Goal: Use online tool/utility

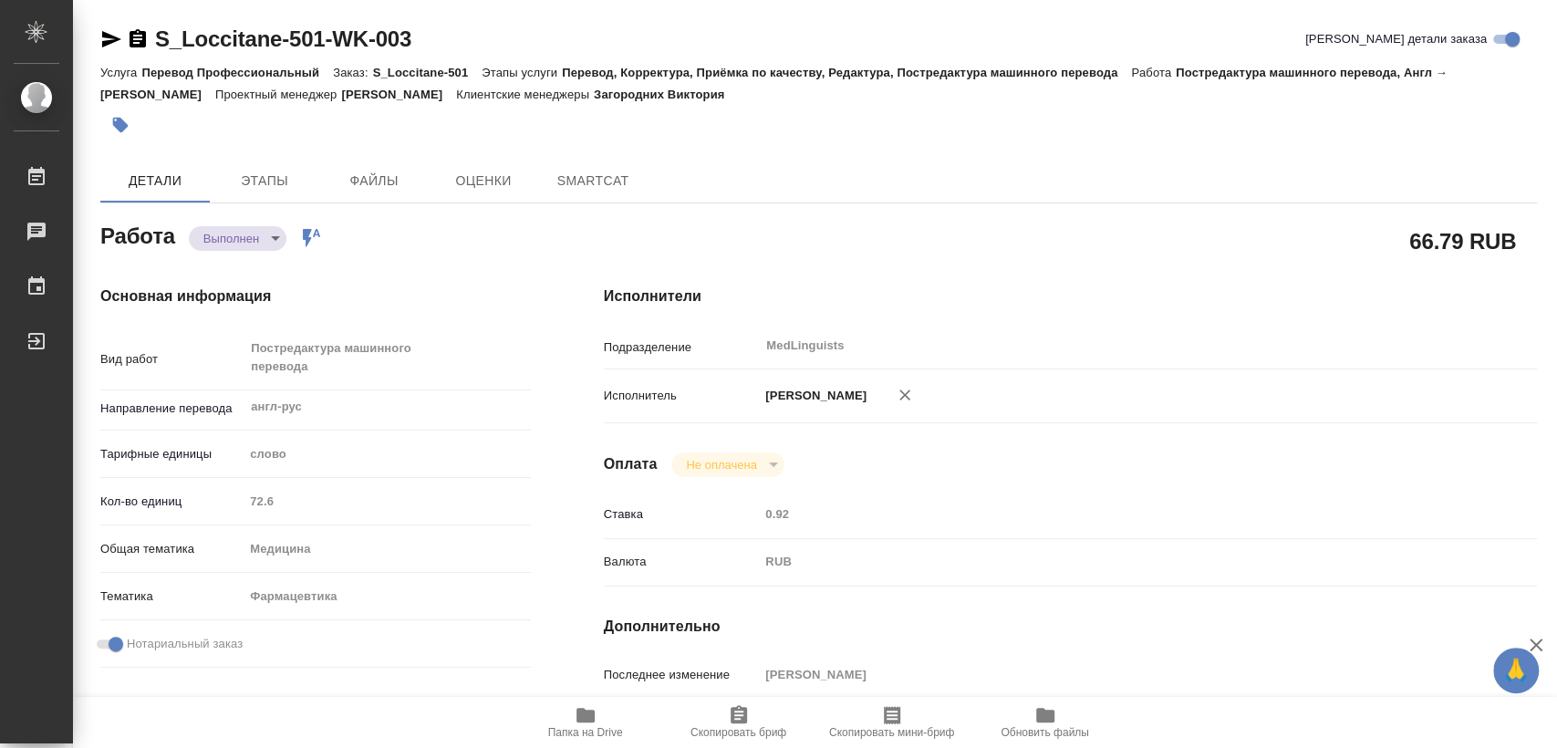
type textarea "x"
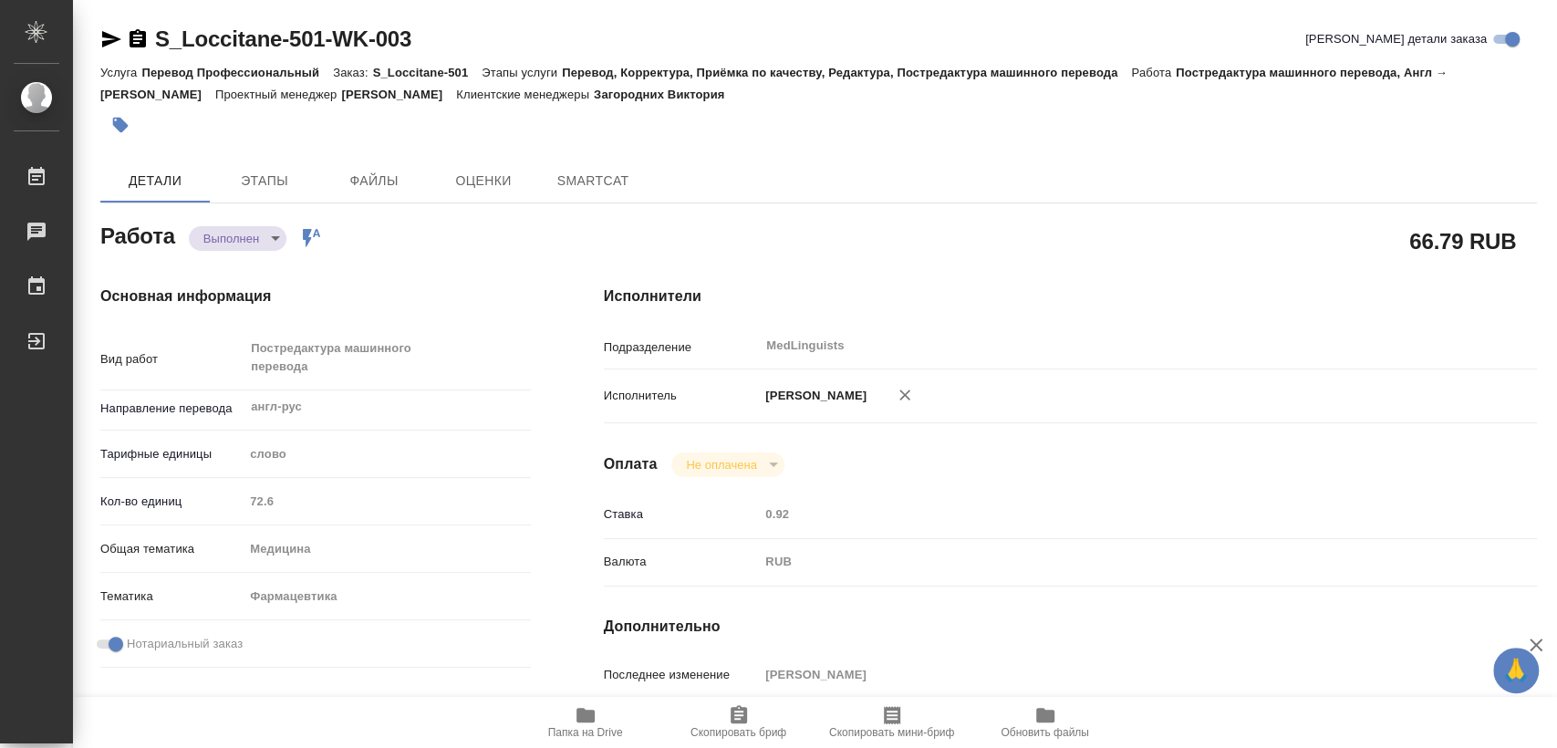
type textarea "x"
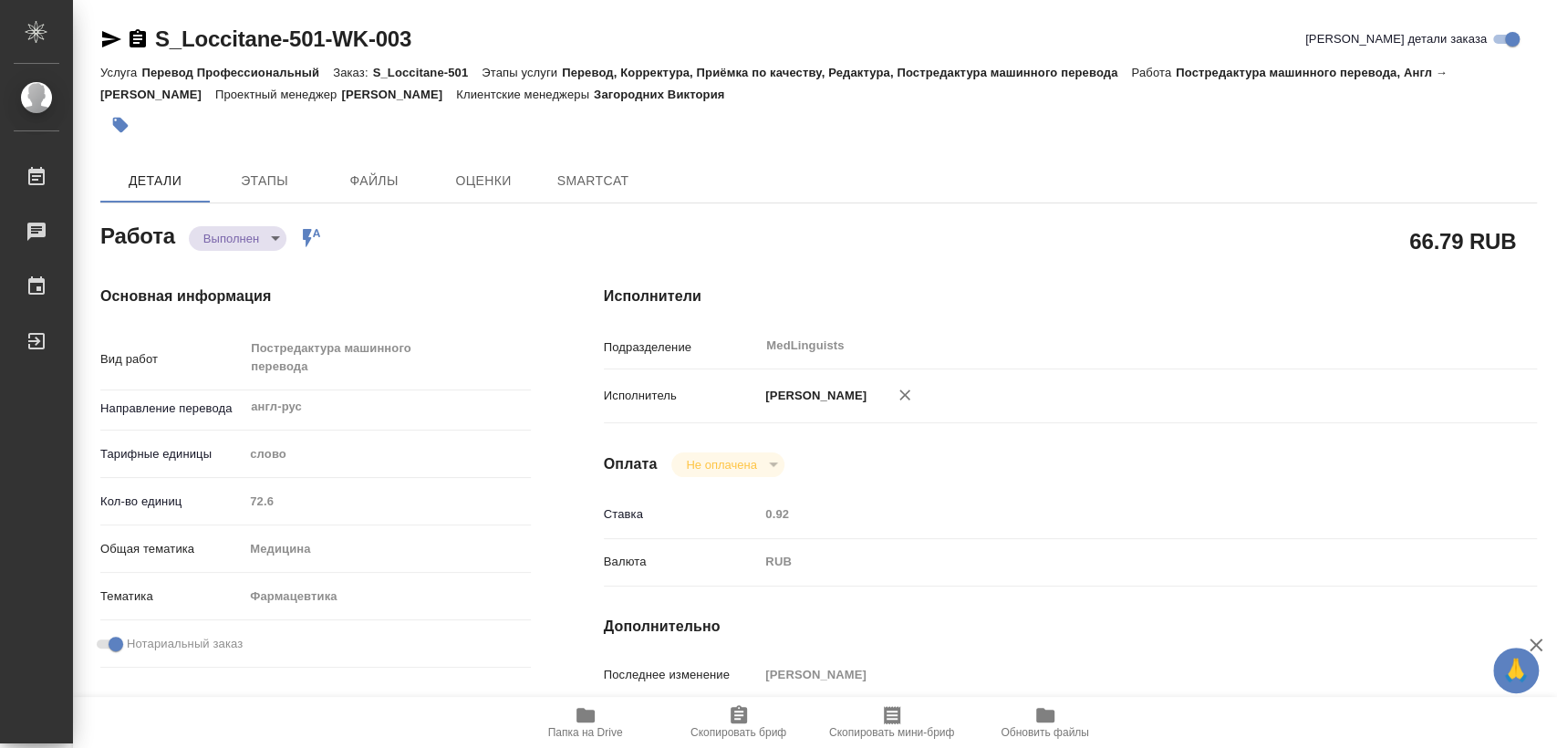
type textarea "x"
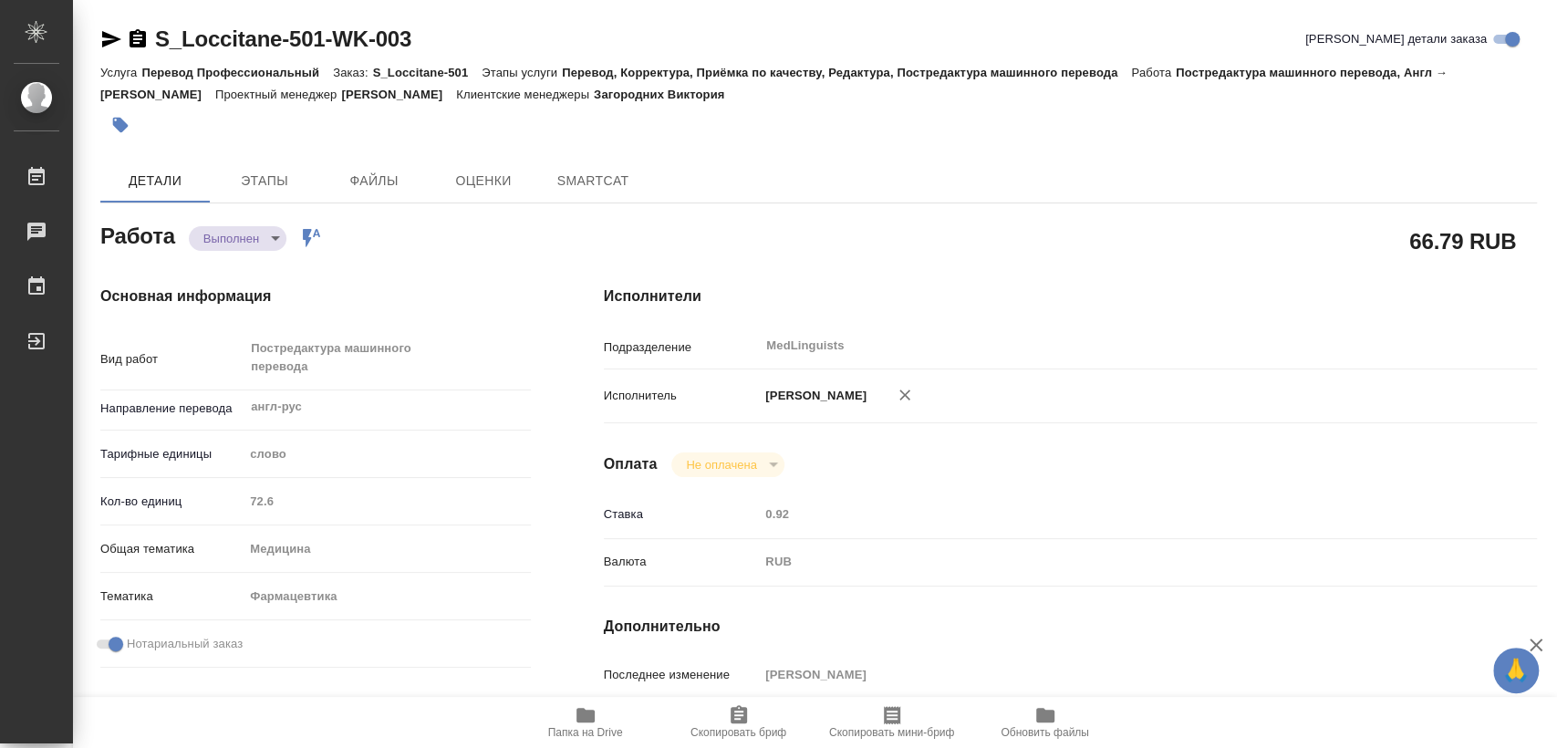
type textarea "x"
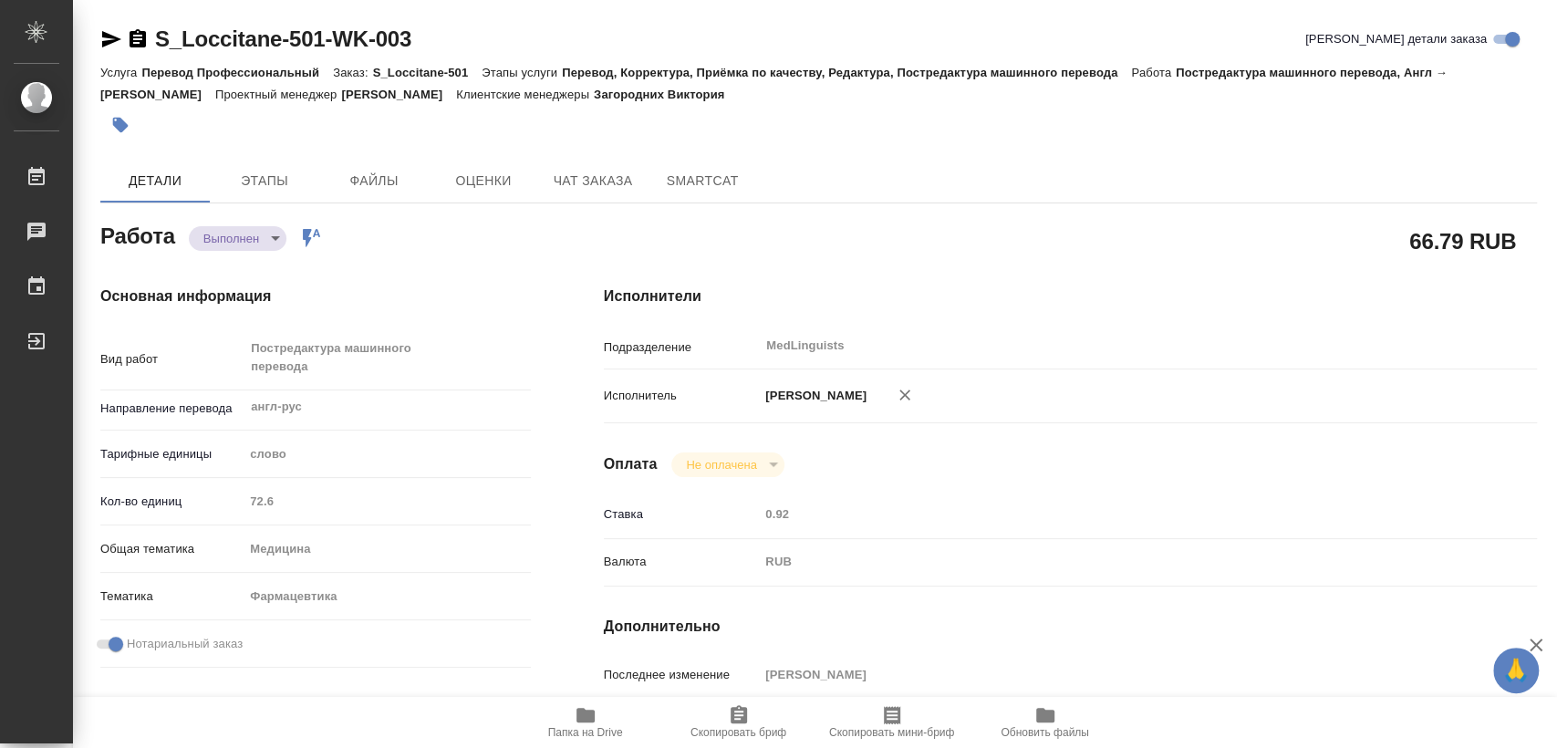
click at [575, 716] on icon "button" at bounding box center [586, 715] width 22 height 22
type textarea "x"
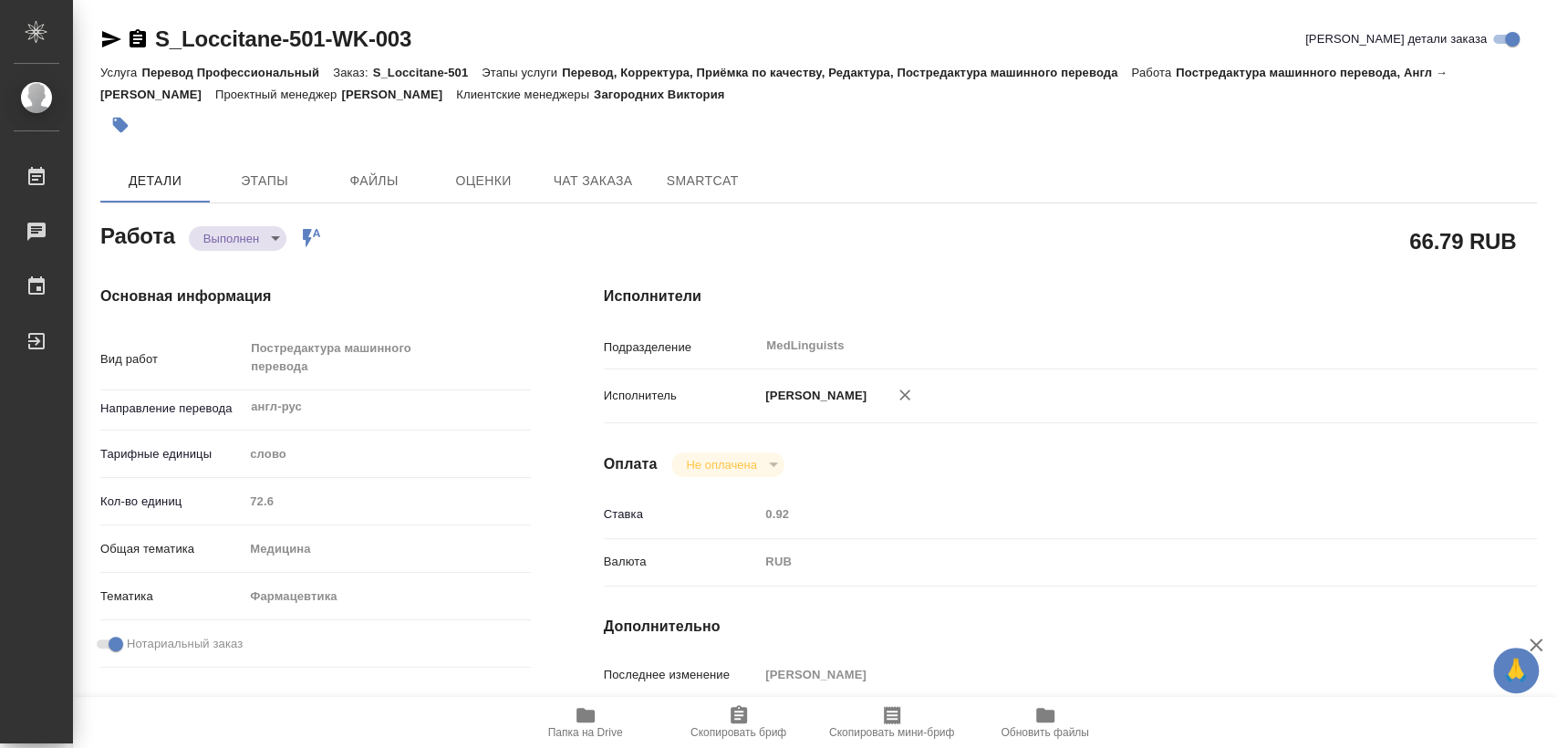
type textarea "x"
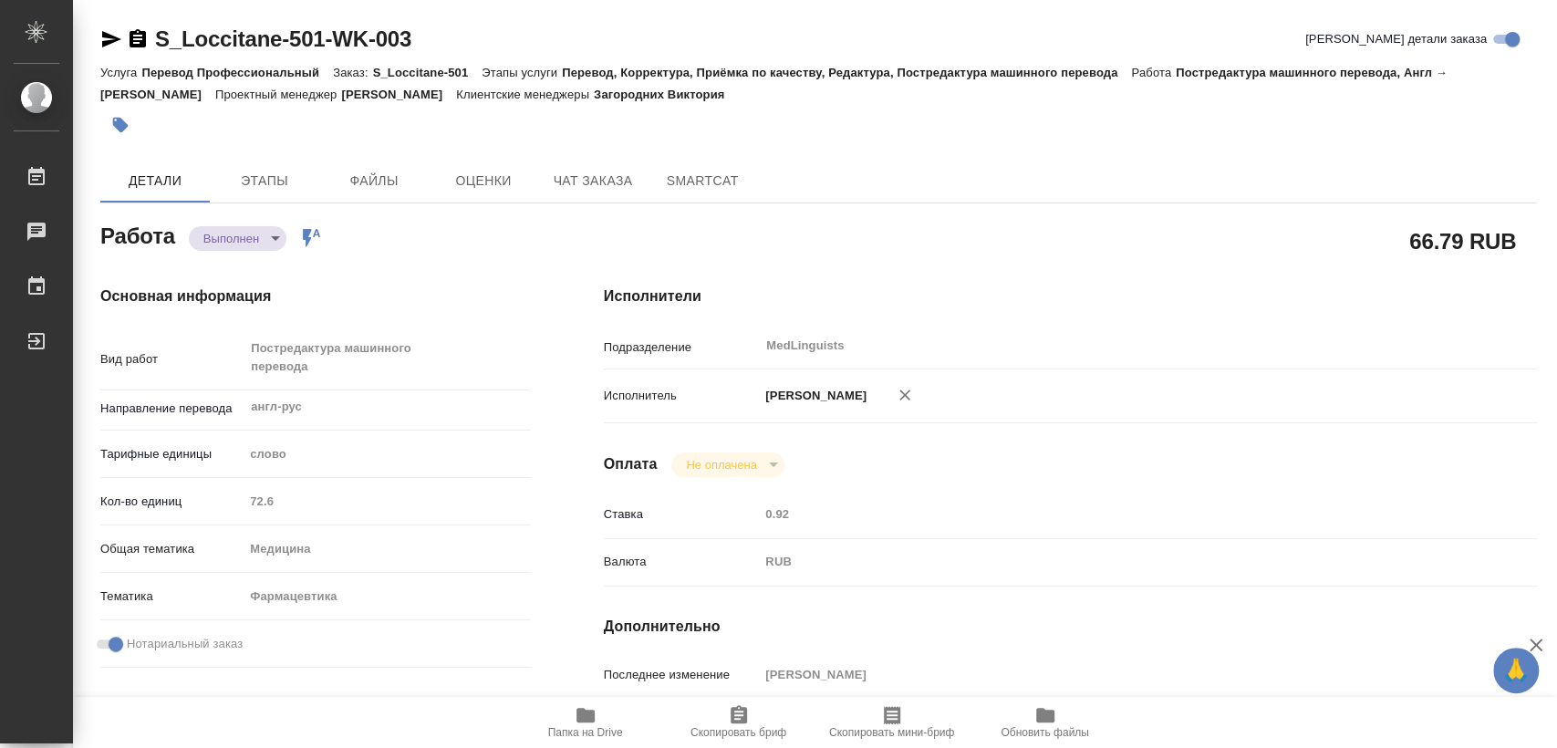
type textarea "x"
